Goal: Information Seeking & Learning: Learn about a topic

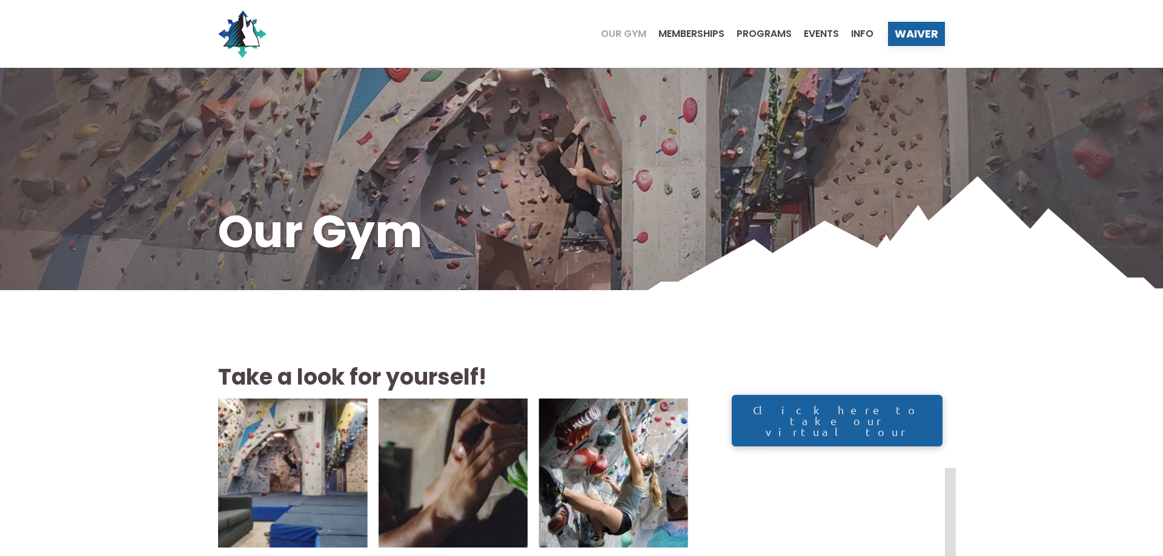
scroll to position [247, 0]
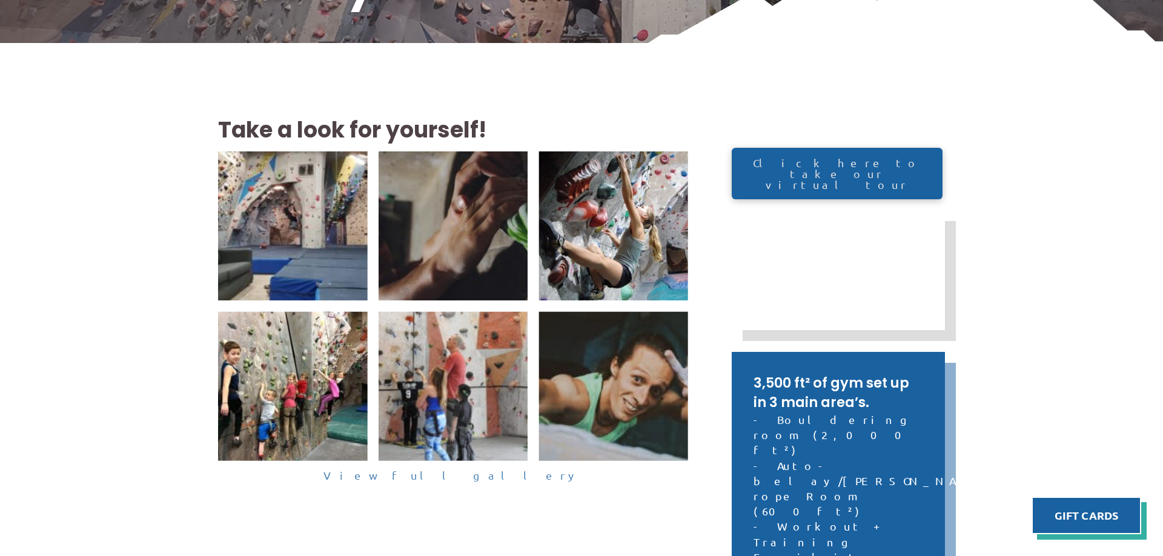
click at [467, 481] on link "View full gallery" at bounding box center [453, 476] width 470 height 19
click at [459, 478] on link "View full gallery" at bounding box center [453, 476] width 470 height 19
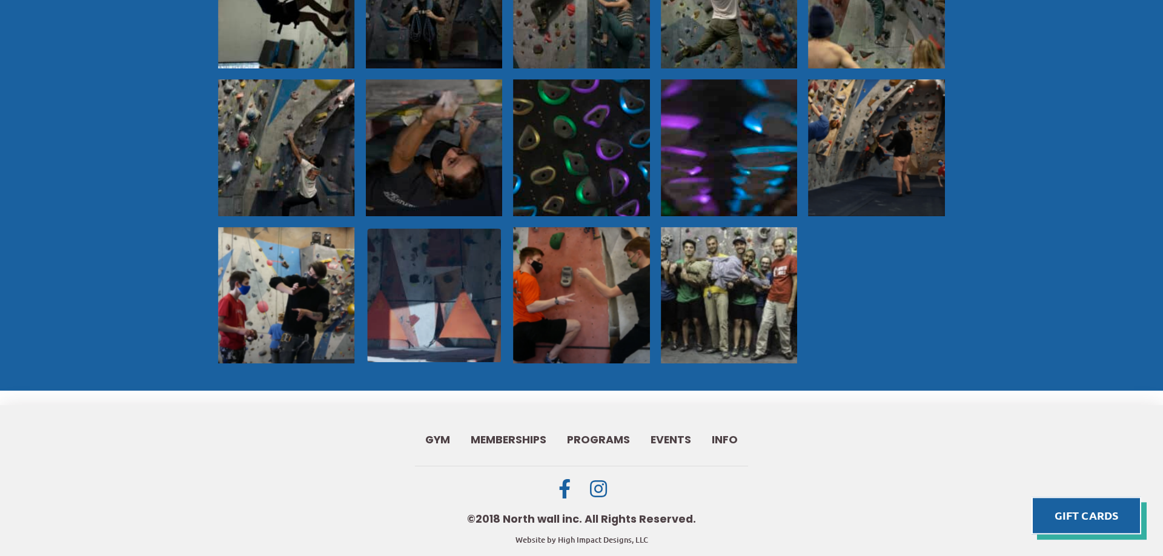
scroll to position [1069, 0]
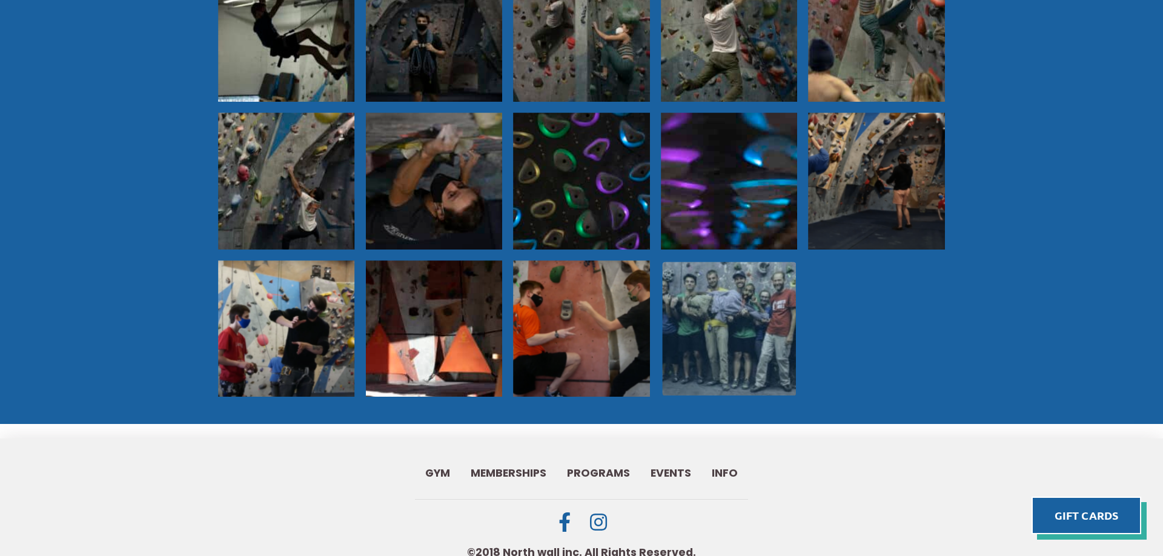
click at [717, 321] on img at bounding box center [729, 329] width 134 height 134
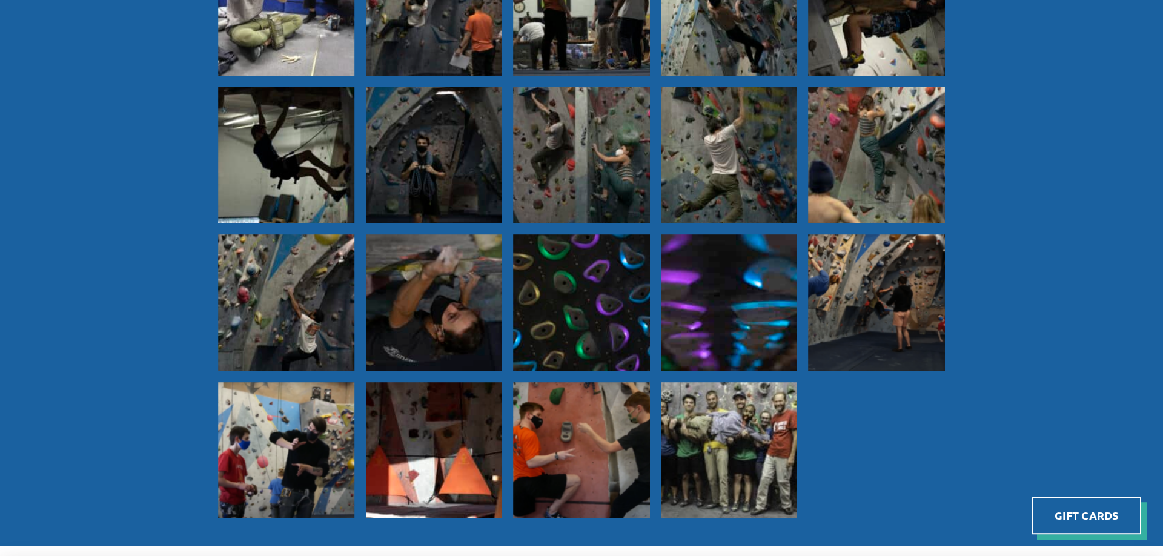
scroll to position [884, 0]
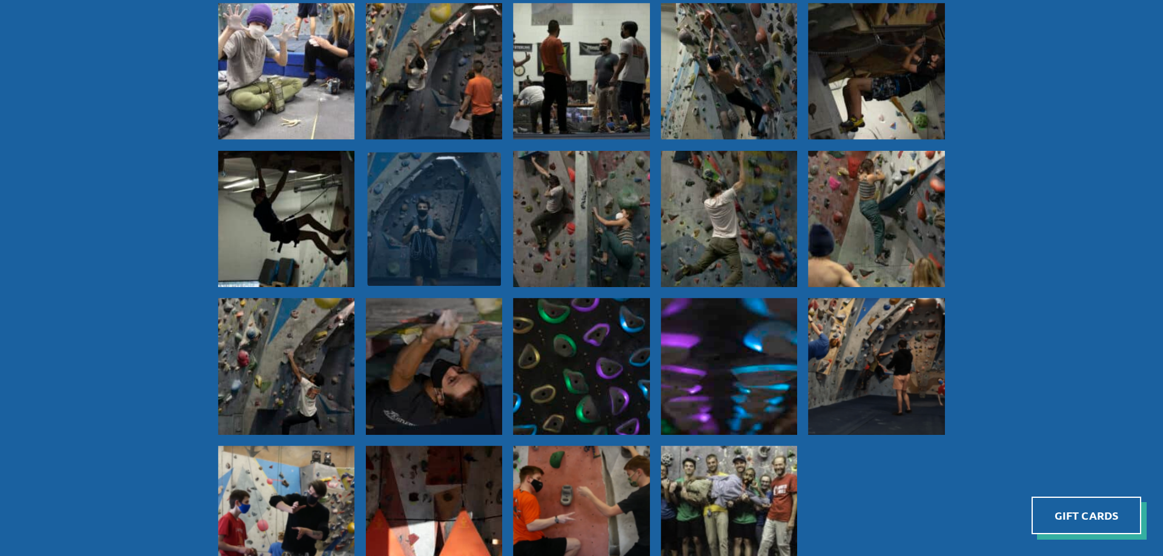
click at [427, 230] on img at bounding box center [434, 219] width 134 height 134
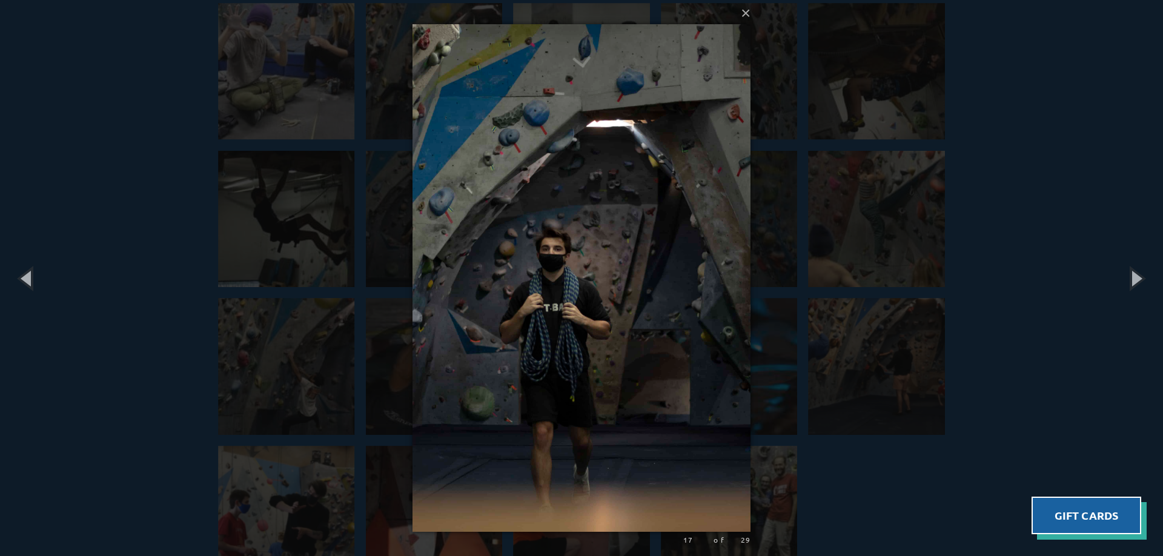
click at [857, 33] on div "× 17 of 29 Loading..." at bounding box center [581, 278] width 1163 height 556
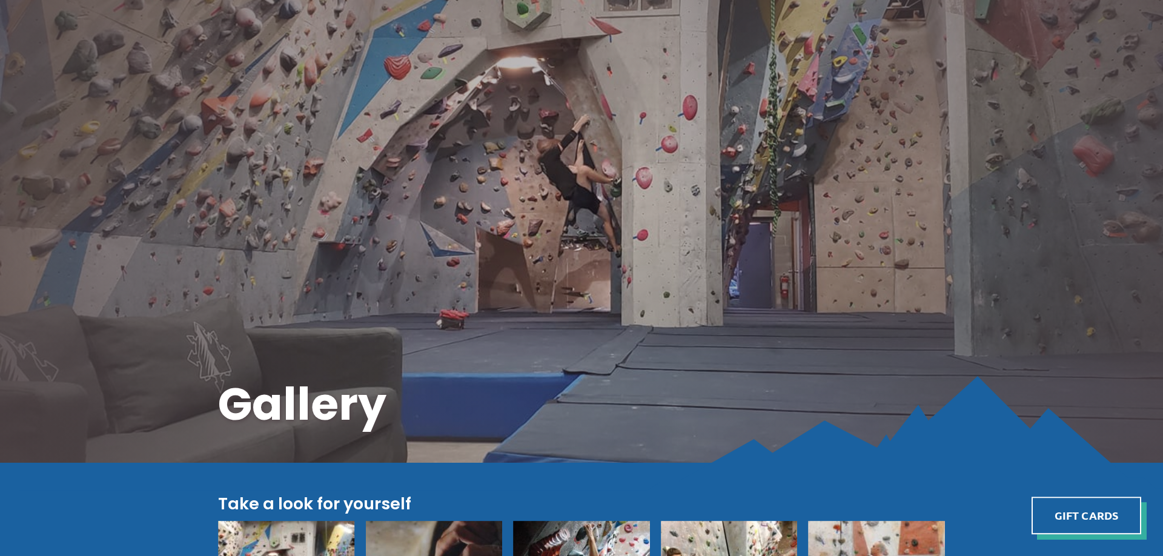
scroll to position [0, 0]
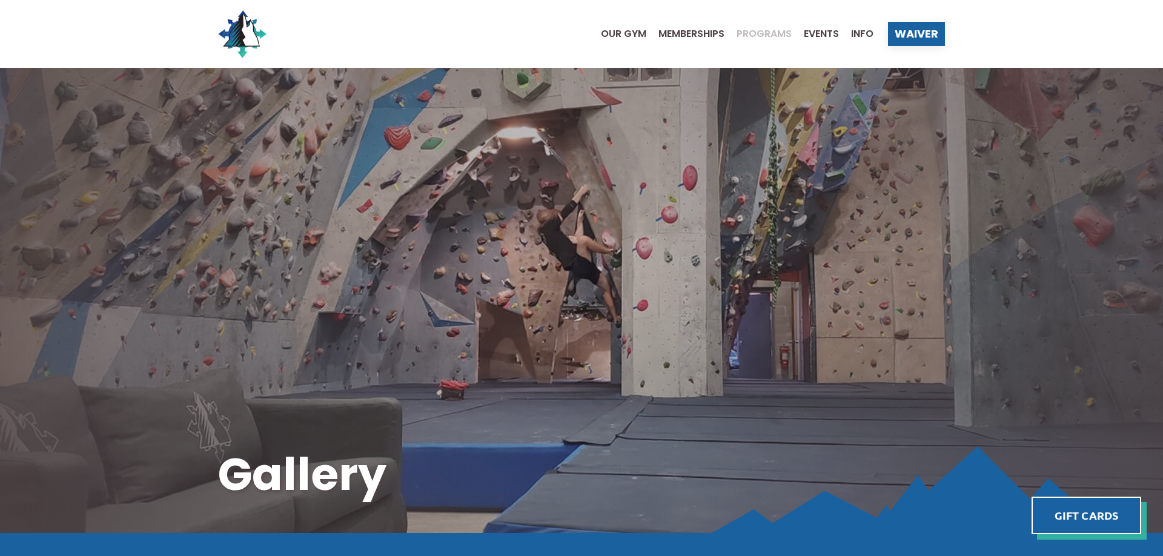
click at [749, 30] on span "Programs" at bounding box center [764, 34] width 55 height 10
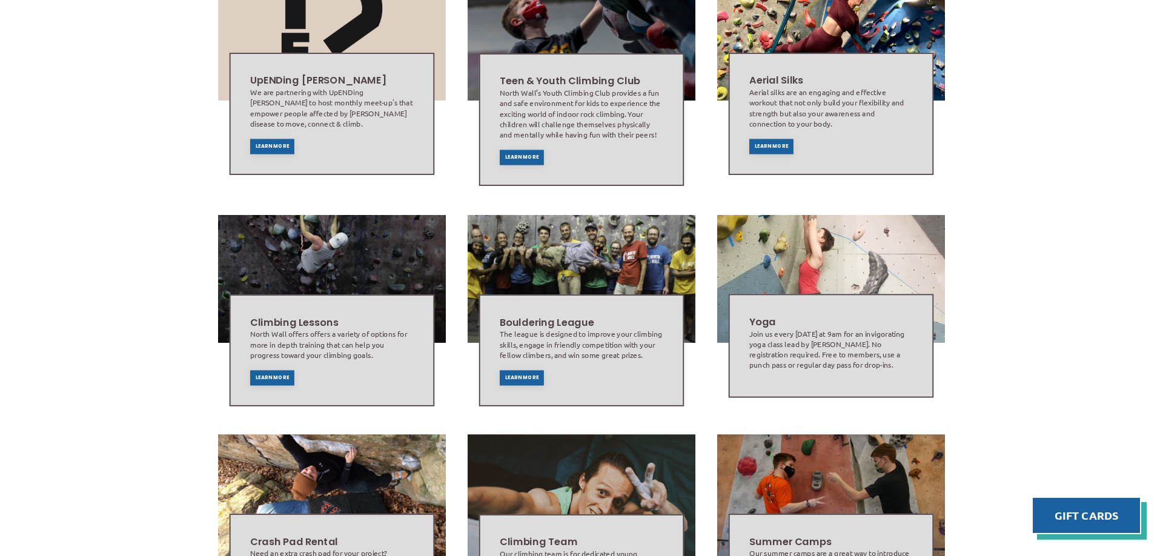
scroll to position [377, 0]
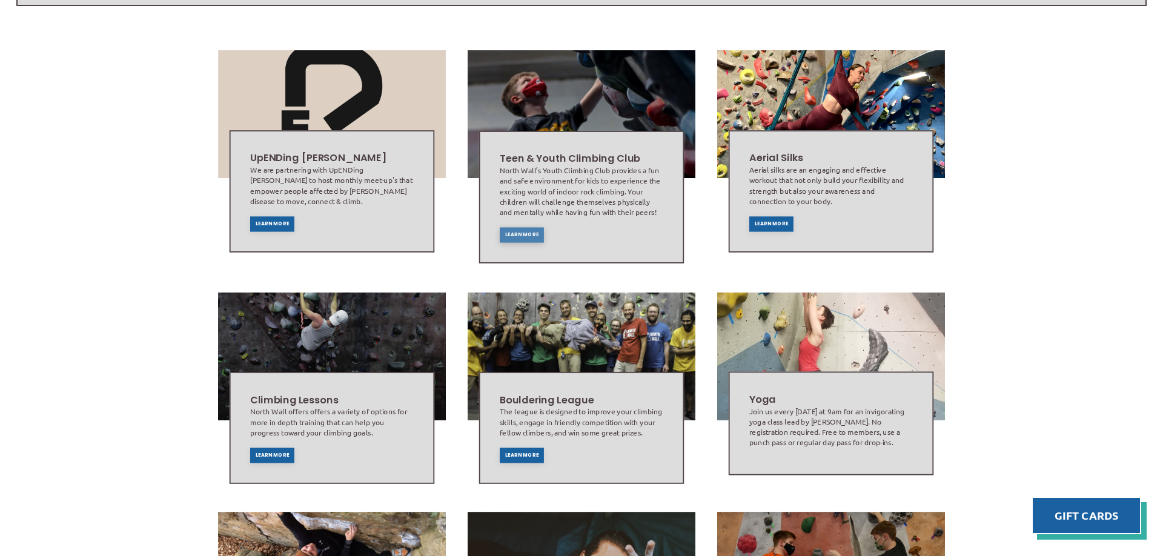
click at [505, 233] on span "Learn More" at bounding box center [522, 235] width 34 height 5
